Goal: Transaction & Acquisition: Book appointment/travel/reservation

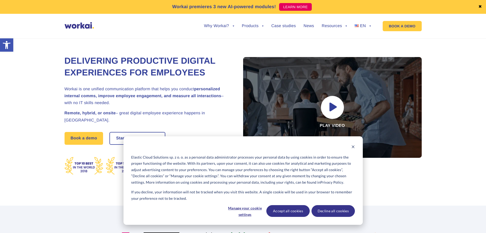
scroll to position [51, 0]
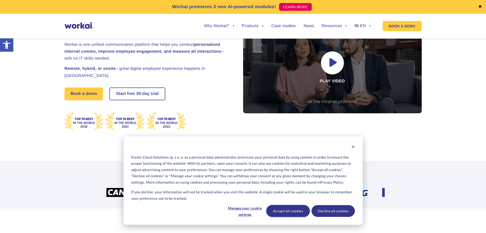
click at [290, 211] on button "Accept all cookies" at bounding box center [288, 211] width 43 height 12
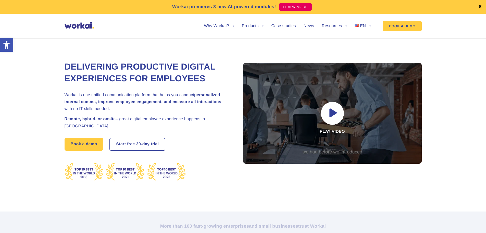
scroll to position [0, 0]
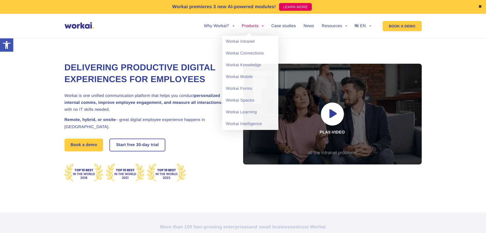
click at [254, 26] on link "Products" at bounding box center [253, 26] width 22 height 4
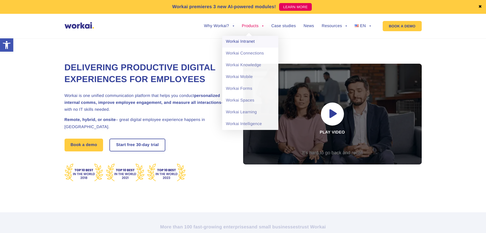
click at [247, 44] on link "Workai Intranet" at bounding box center [250, 42] width 56 height 12
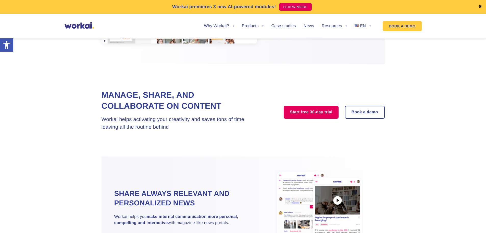
scroll to position [429, 0]
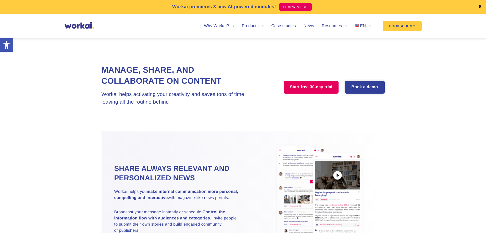
click at [369, 87] on link "Book a demo" at bounding box center [365, 87] width 39 height 12
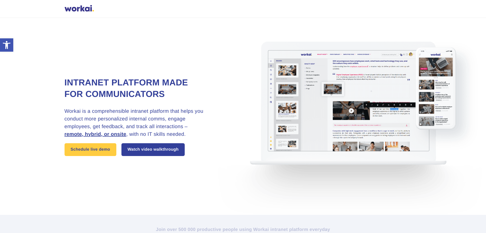
click at [352, 110] on img at bounding box center [353, 116] width 281 height 197
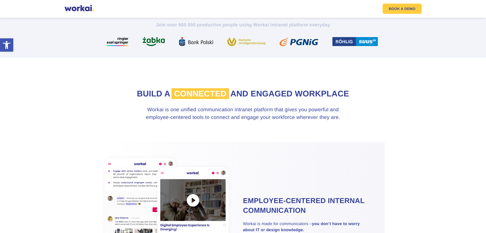
scroll to position [332, 0]
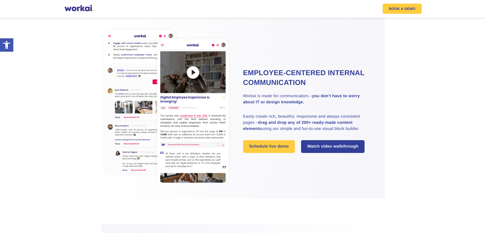
click at [193, 74] on img at bounding box center [167, 106] width 130 height 158
click at [327, 148] on link "Watch video walkthrough" at bounding box center [333, 146] width 64 height 13
